Goal: Navigation & Orientation: Find specific page/section

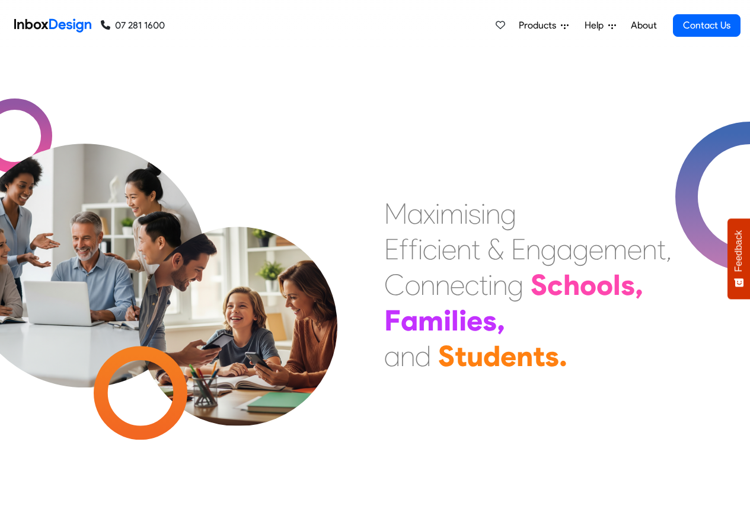
click at [538, 26] on span "Products" at bounding box center [540, 25] width 42 height 14
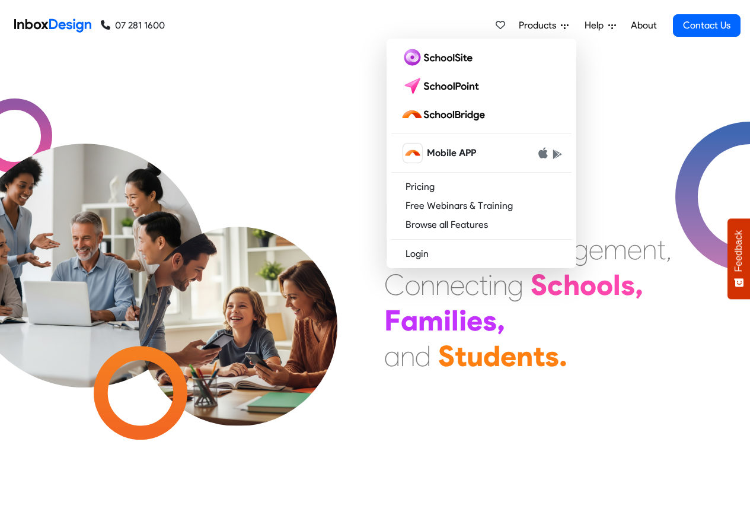
click at [643, 25] on link "About" at bounding box center [643, 26] width 33 height 24
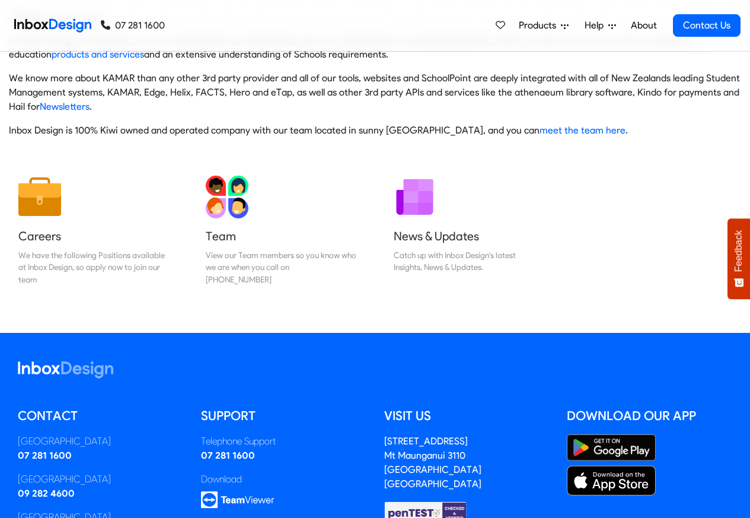
scroll to position [197, 0]
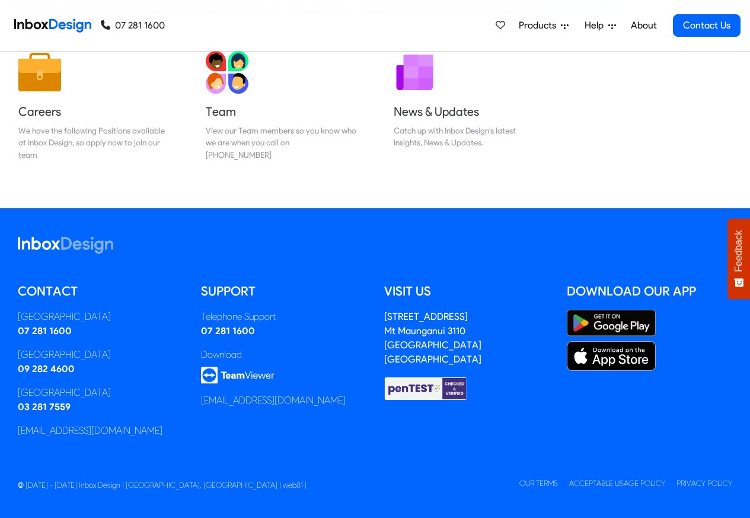
click at [58, 24] on img at bounding box center [52, 26] width 77 height 24
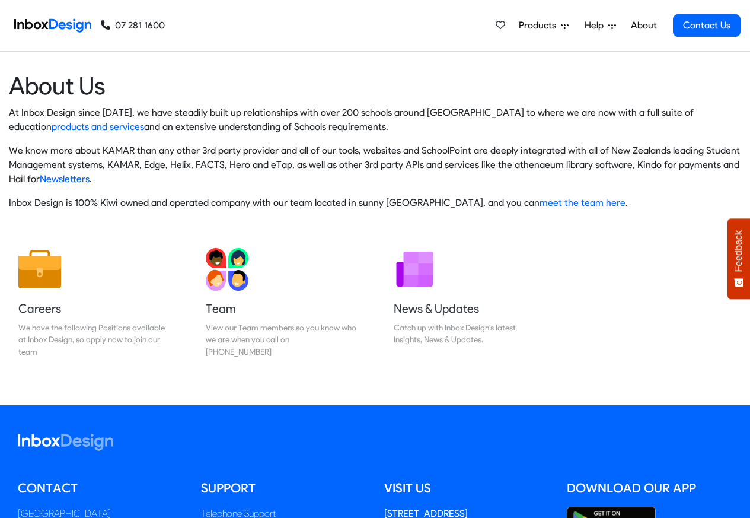
click at [49, 24] on img at bounding box center [52, 26] width 77 height 24
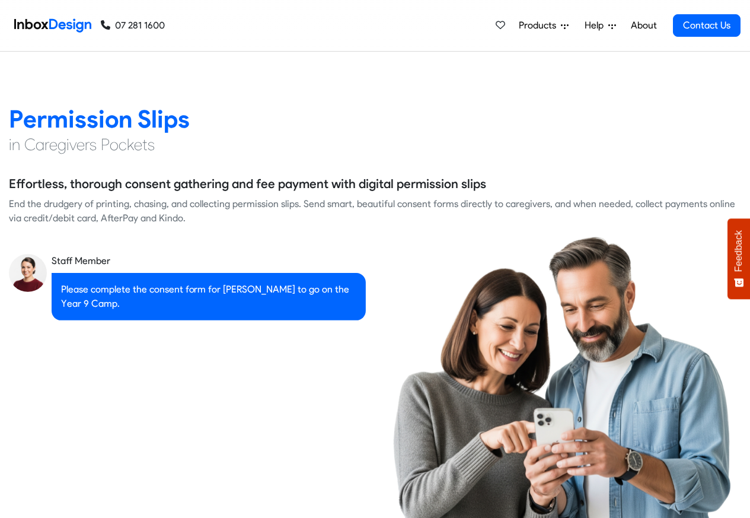
scroll to position [1636, 0]
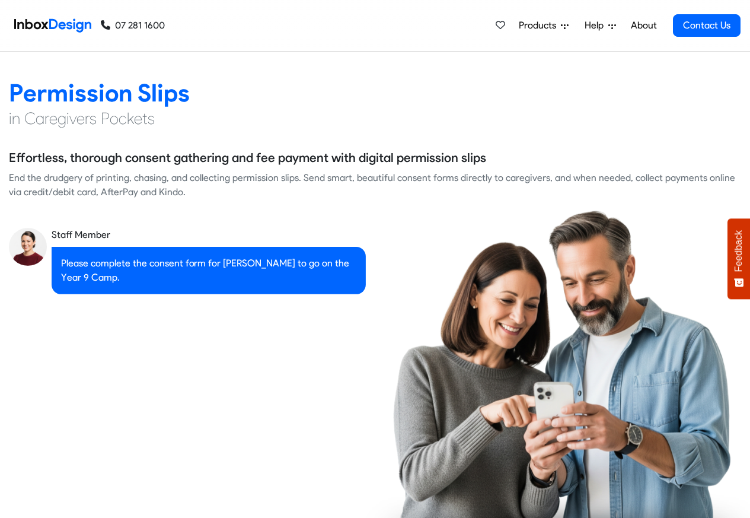
checkbox input "true"
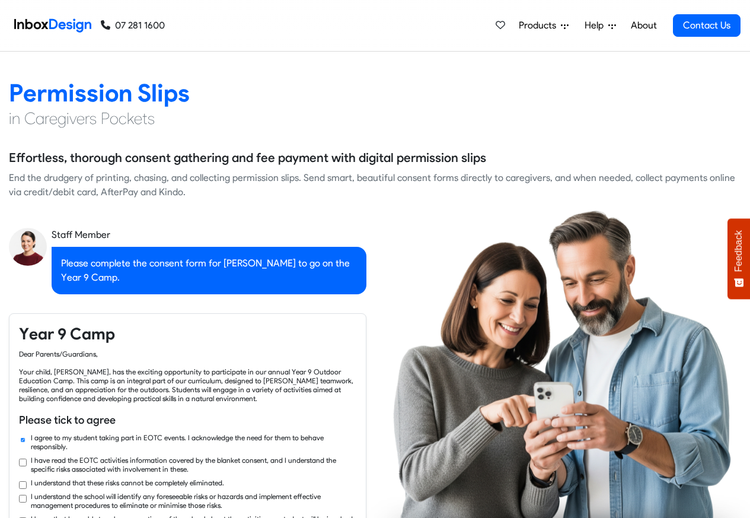
checkbox input "true"
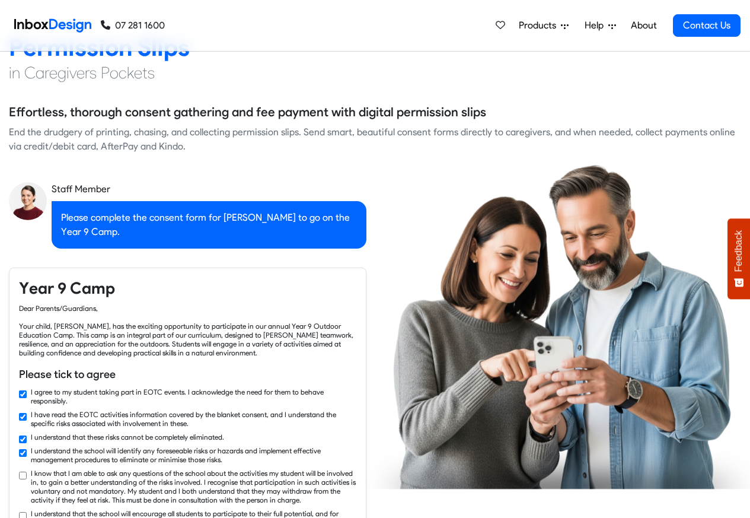
checkbox input "true"
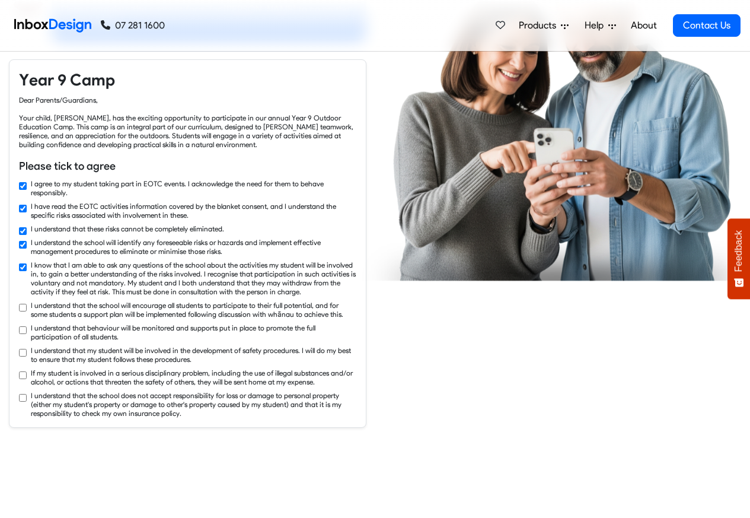
checkbox input "true"
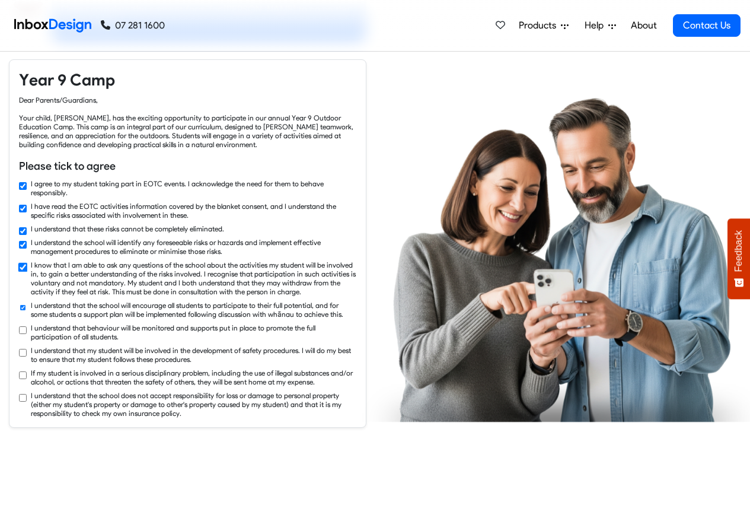
scroll to position [1992, 0]
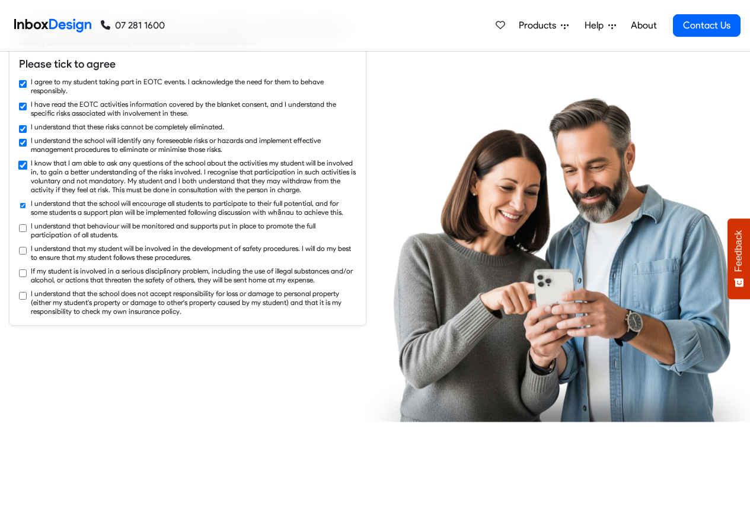
checkbox input "true"
